Goal: Check status

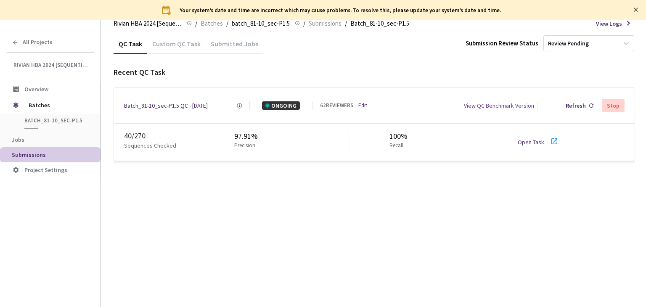
click at [535, 144] on link "Open Task" at bounding box center [531, 142] width 26 height 8
click at [182, 45] on div "Custom QC Task" at bounding box center [176, 47] width 58 height 14
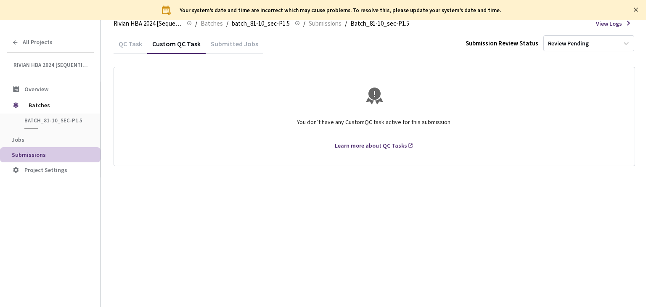
click at [124, 40] on div "QC Task" at bounding box center [131, 47] width 34 height 14
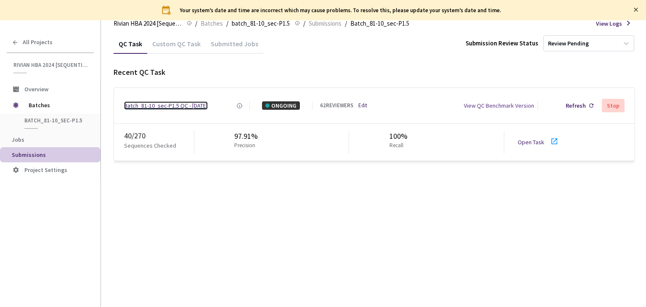
click at [183, 104] on div "Batch_81-10_sec-P1.5 QC - [DATE]" at bounding box center [166, 105] width 84 height 8
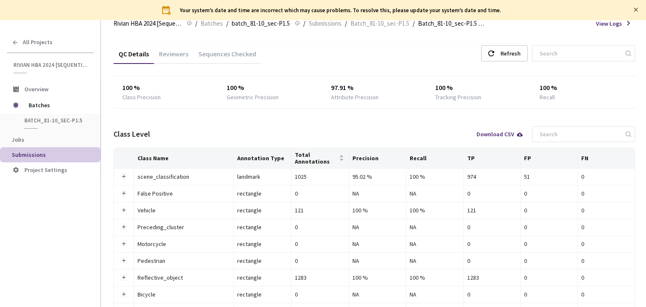
click at [634, 11] on icon "close" at bounding box center [635, 9] width 5 height 5
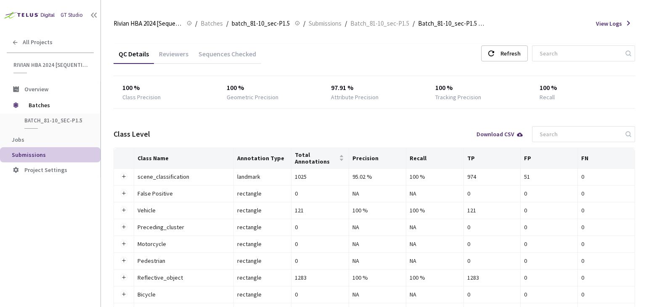
click at [160, 48] on div "Reviewers" at bounding box center [174, 53] width 40 height 18
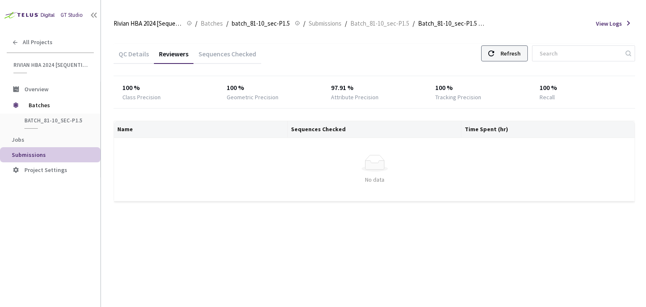
click at [513, 61] on div "Refresh" at bounding box center [504, 53] width 47 height 16
click at [505, 62] on div "QC Details Reviewers Sequences Checked Refresh" at bounding box center [374, 55] width 521 height 22
click at [505, 59] on div "Refresh" at bounding box center [504, 53] width 47 height 16
click at [505, 58] on div "Refresh" at bounding box center [504, 53] width 47 height 16
click at [521, 51] on div "Refresh" at bounding box center [510, 53] width 20 height 15
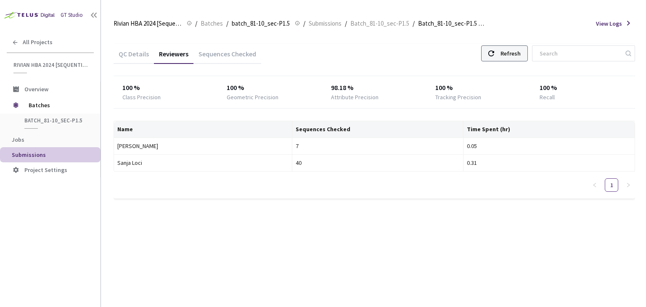
click at [521, 51] on div "Refresh" at bounding box center [510, 53] width 20 height 15
click at [511, 56] on div "Refresh" at bounding box center [510, 53] width 20 height 15
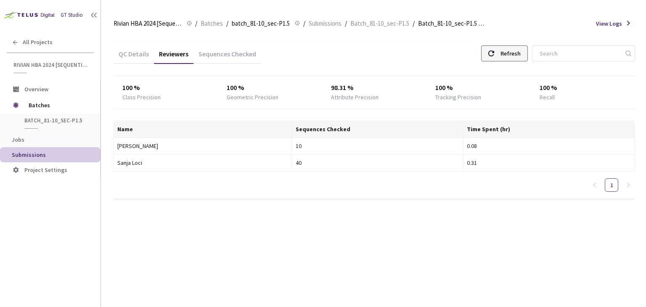
click at [512, 49] on div "Refresh" at bounding box center [510, 53] width 20 height 15
click at [516, 51] on div "Refresh" at bounding box center [510, 53] width 20 height 15
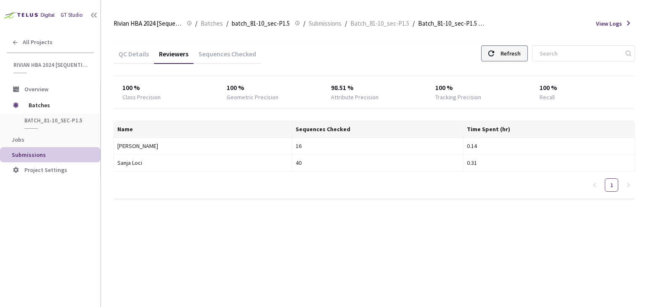
click at [516, 51] on div "Refresh" at bounding box center [510, 53] width 20 height 15
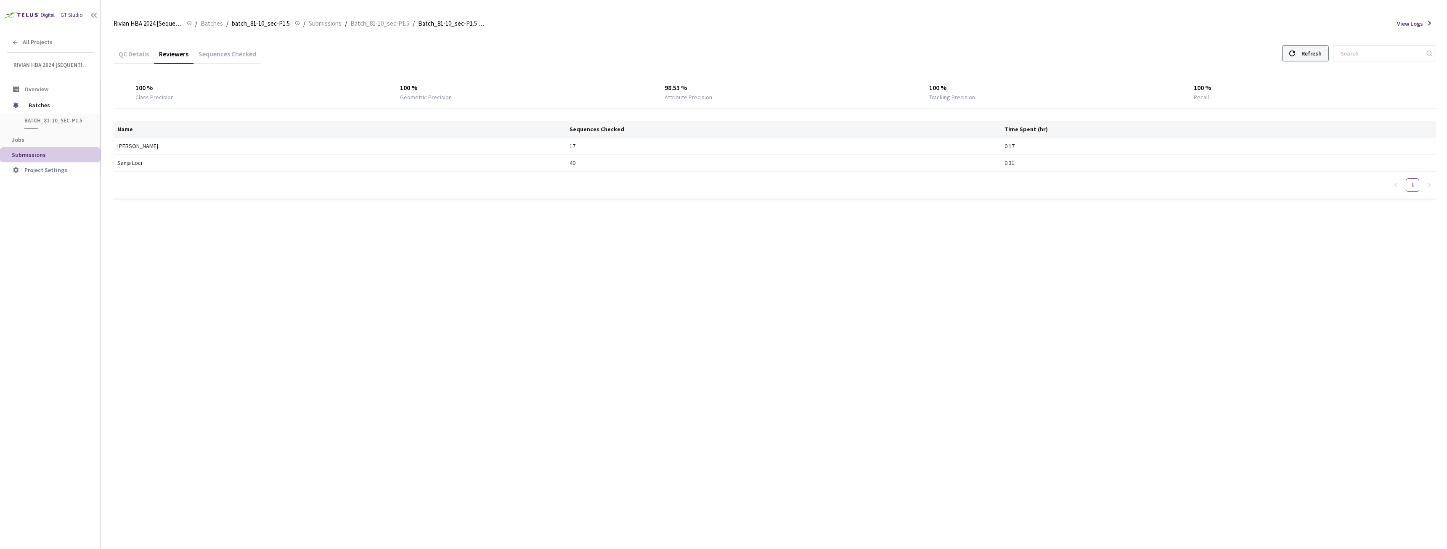
click at [645, 57] on div "Refresh" at bounding box center [1311, 53] width 20 height 15
click at [645, 56] on div "Refresh" at bounding box center [1311, 53] width 20 height 15
click at [645, 50] on div at bounding box center [1292, 53] width 6 height 15
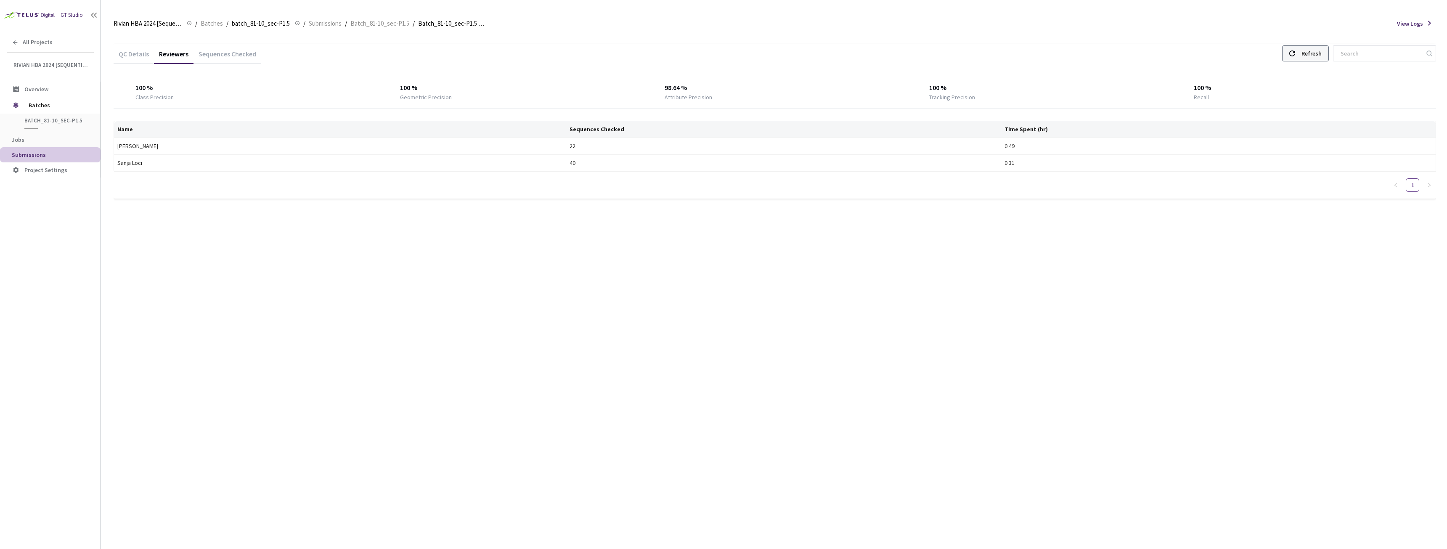
click at [645, 50] on div at bounding box center [1292, 53] width 6 height 15
click at [645, 52] on use at bounding box center [1292, 53] width 6 height 6
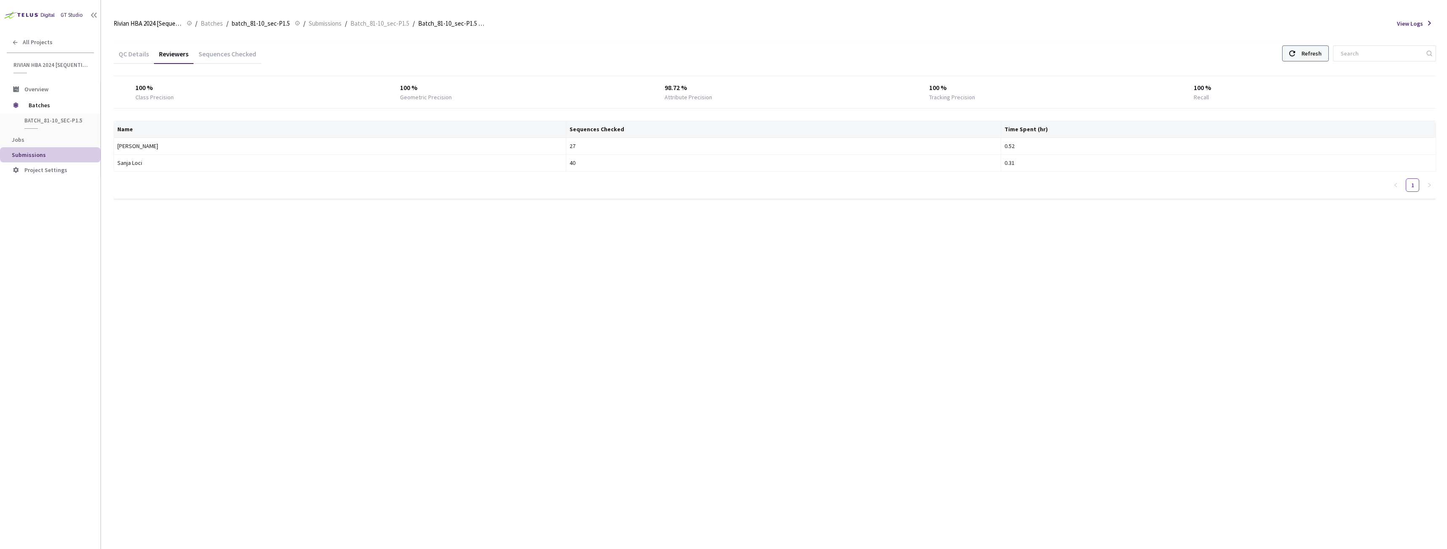
click at [645, 52] on use at bounding box center [1292, 53] width 6 height 6
click at [645, 57] on div "Refresh" at bounding box center [1311, 53] width 20 height 15
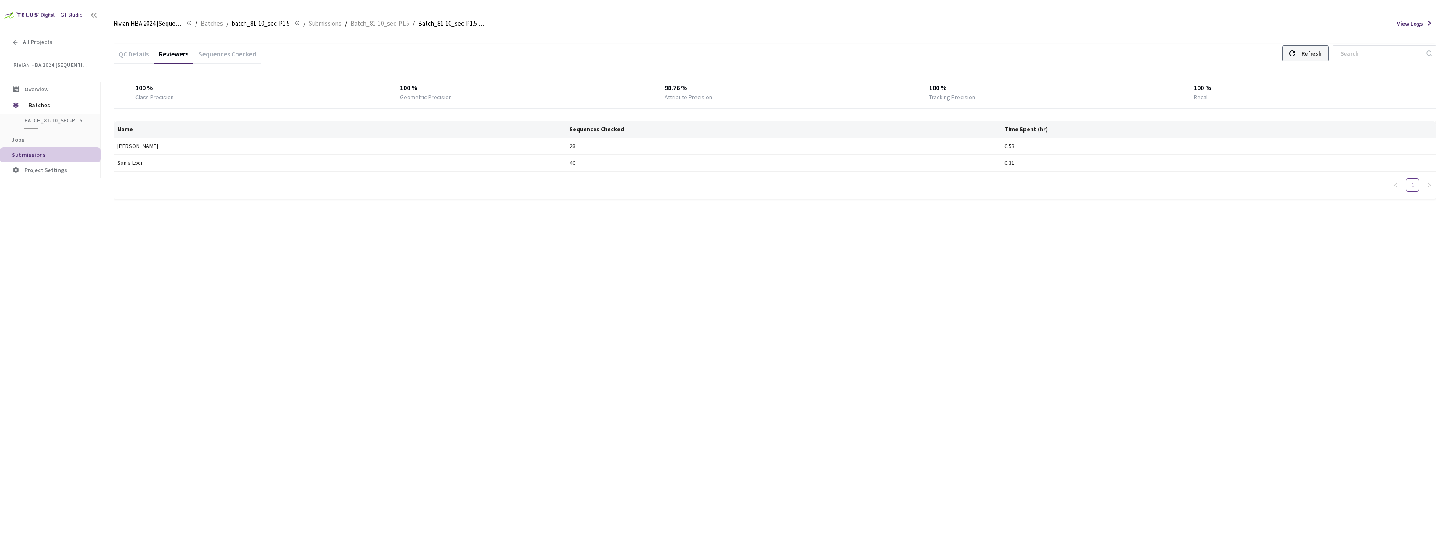
click at [645, 57] on div "Refresh" at bounding box center [1305, 53] width 47 height 16
click at [645, 45] on div "QC Details Reviewers Sequences Checked Refresh" at bounding box center [775, 55] width 1322 height 22
click at [645, 48] on div "Refresh" at bounding box center [1311, 53] width 20 height 15
click at [645, 51] on div "Refresh" at bounding box center [1311, 53] width 20 height 15
click at [645, 49] on div "Refresh" at bounding box center [1311, 53] width 20 height 15
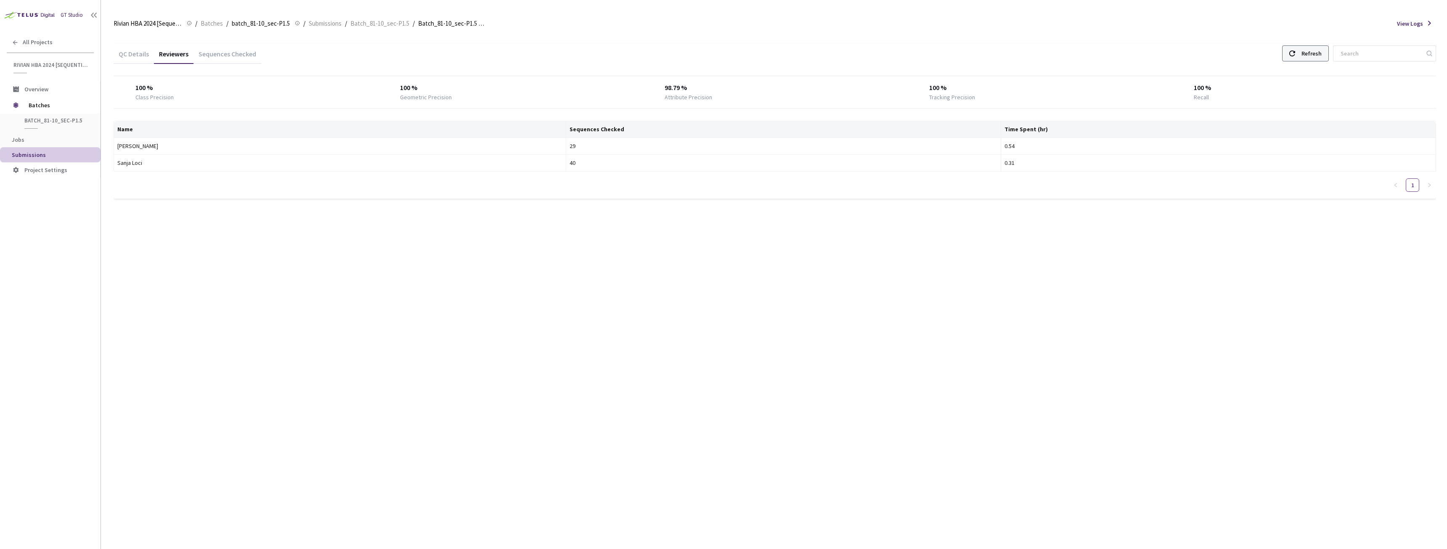
click at [645, 50] on div "Refresh" at bounding box center [1311, 53] width 20 height 15
